Goal: Navigation & Orientation: Find specific page/section

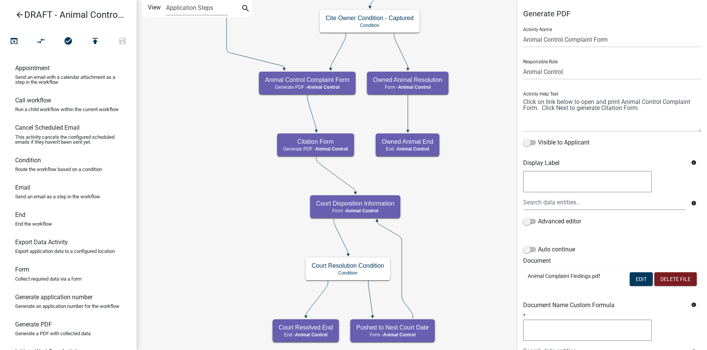
select select "CF90C5DF-2F39-437D-9A89-1F38DA938B57"
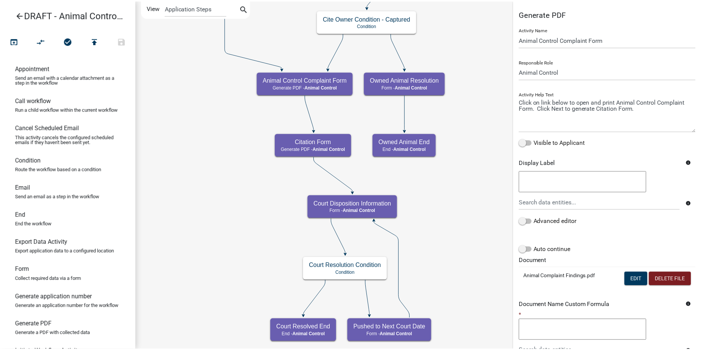
scroll to position [76, 0]
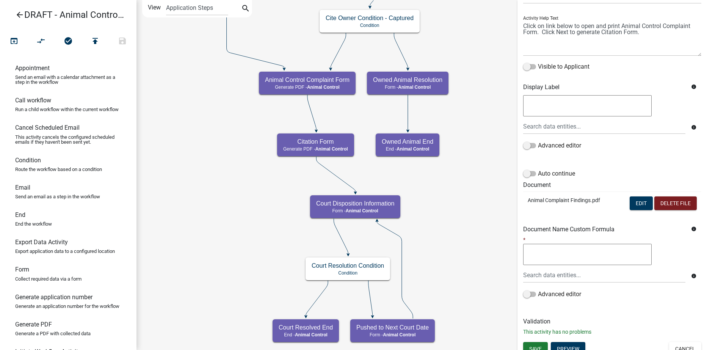
click at [16, 11] on icon "arrow_back" at bounding box center [19, 15] width 9 height 11
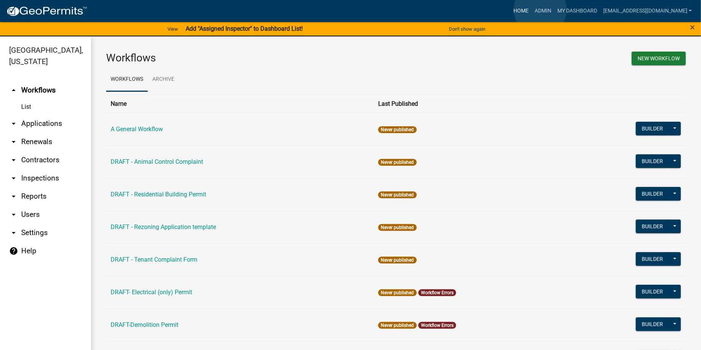
click at [532, 9] on link "Home" at bounding box center [521, 11] width 21 height 14
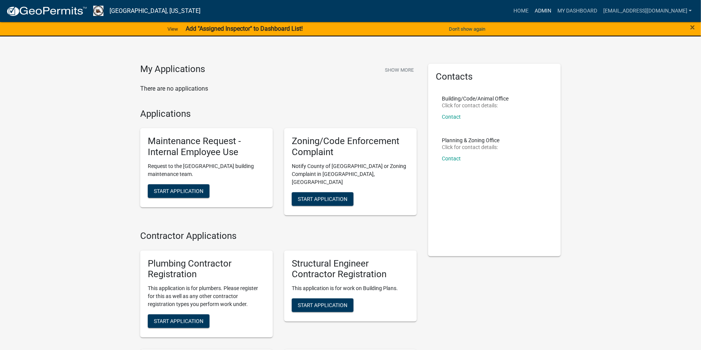
click at [555, 9] on link "Admin" at bounding box center [543, 11] width 23 height 14
